Goal: Information Seeking & Learning: Learn about a topic

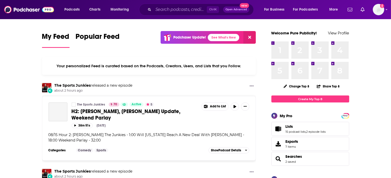
click at [158, 10] on input "Search podcasts, credits, & more..." at bounding box center [179, 9] width 53 height 8
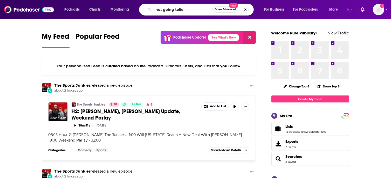
type input "not going tolie"
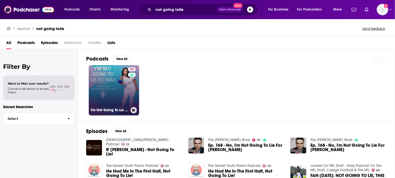
click at [114, 81] on link "36 I'm Not Going To Lie To You!" at bounding box center [114, 90] width 50 height 50
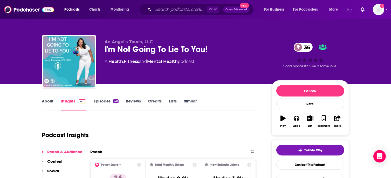
click at [45, 101] on link "About" at bounding box center [48, 105] width 12 height 12
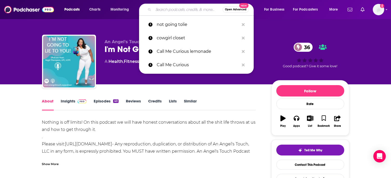
click at [157, 9] on input "Search podcasts, credits, & more..." at bounding box center [187, 9] width 69 height 8
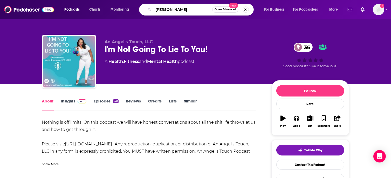
type input "[PERSON_NAME]"
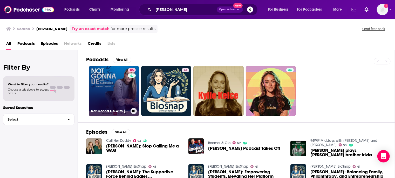
click at [108, 82] on link "85 Not Gonna Lie with [PERSON_NAME]" at bounding box center [114, 91] width 50 height 50
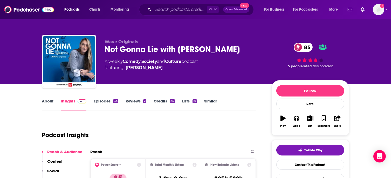
click at [101, 101] on link "Episodes 34" at bounding box center [106, 105] width 24 height 12
